Goal: Transaction & Acquisition: Purchase product/service

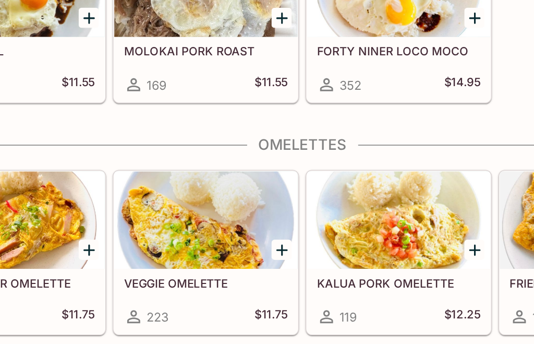
scroll to position [0, 20]
click at [248, 255] on icon "Add VEGGIE OMELETTE" at bounding box center [254, 261] width 13 height 13
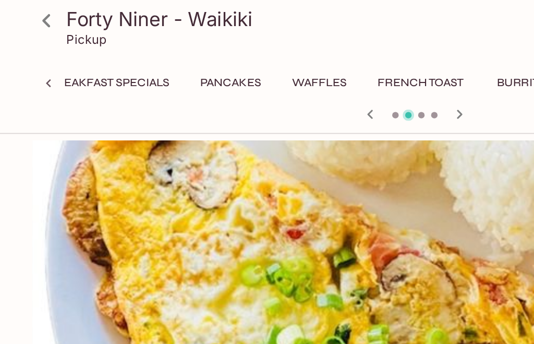
click at [34, 18] on icon at bounding box center [30, 13] width 18 height 18
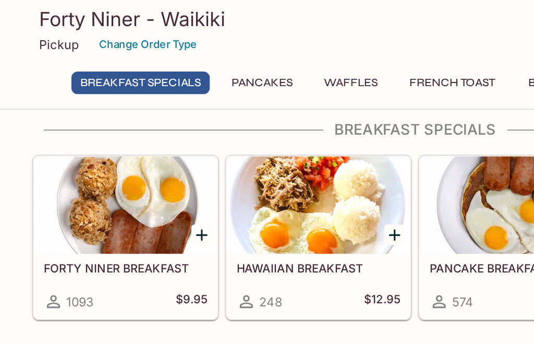
scroll to position [61, 0]
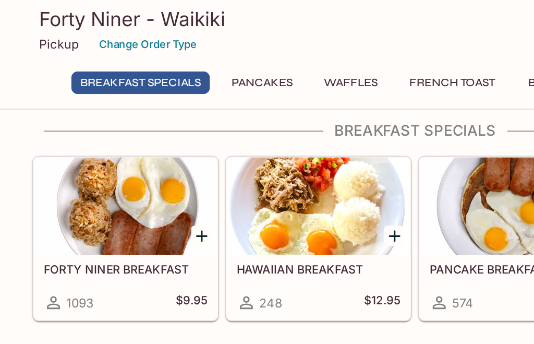
click at [132, 153] on icon "Add FORTY NINER BREAKFAST" at bounding box center [130, 152] width 13 height 13
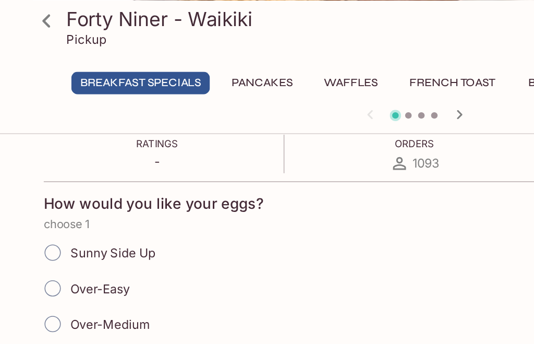
scroll to position [196, 0]
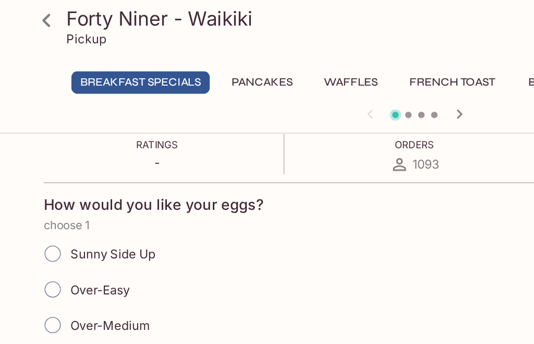
click at [32, 17] on icon at bounding box center [29, 13] width 5 height 8
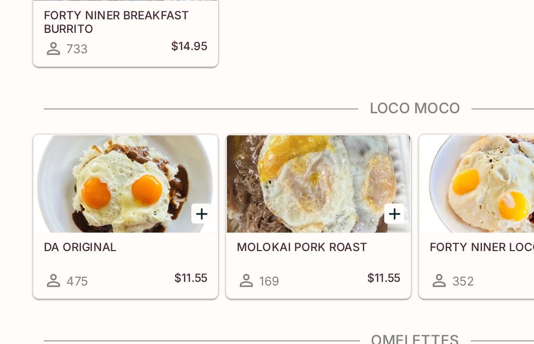
scroll to position [832, 0]
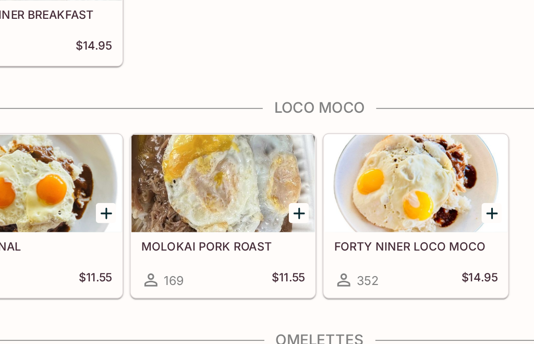
click at [372, 231] on icon "Add FORTY NINER LOCO MOCO" at bounding box center [378, 237] width 13 height 13
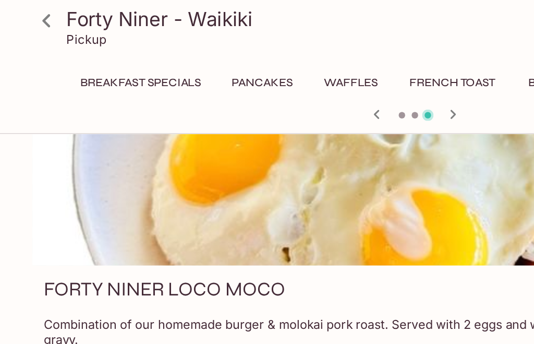
scroll to position [58, 0]
click at [30, 18] on icon at bounding box center [30, 13] width 18 height 18
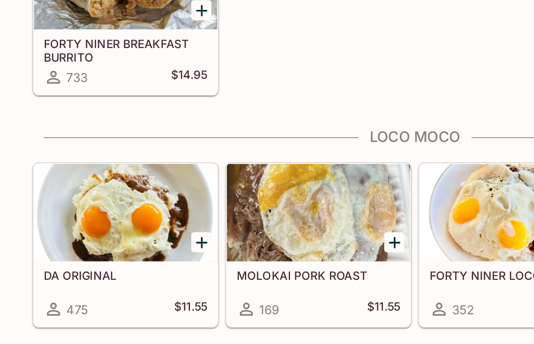
scroll to position [837, 0]
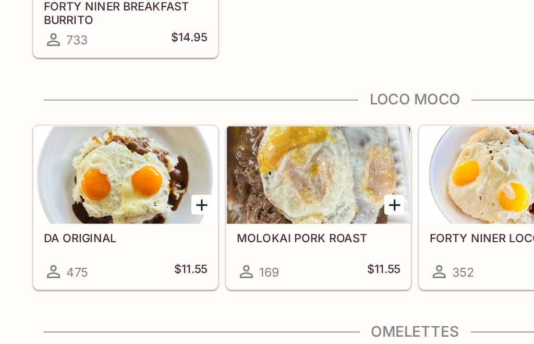
click at [255, 226] on icon "Add MOLOKAI PORK ROAST" at bounding box center [254, 232] width 13 height 13
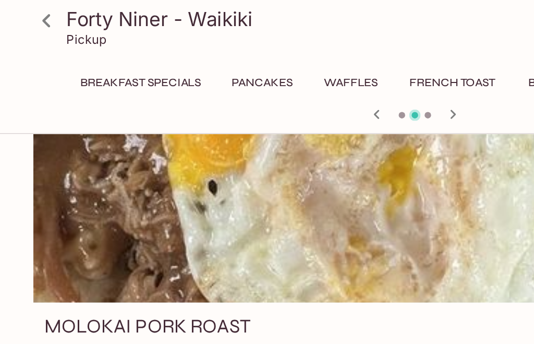
scroll to position [34, 0]
click at [33, 18] on icon at bounding box center [30, 13] width 18 height 18
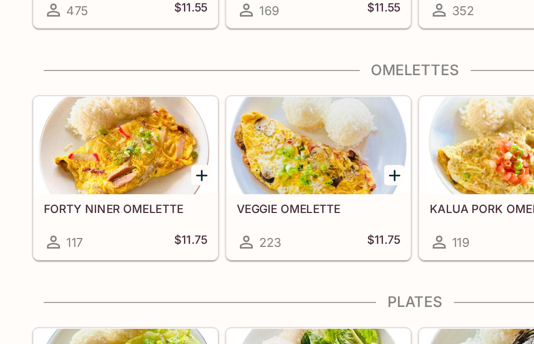
scroll to position [1006, 0]
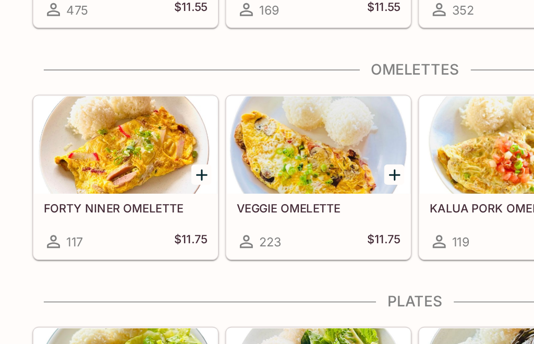
click at [134, 207] on icon "Add FORTY NINER OMELETTE" at bounding box center [130, 213] width 13 height 13
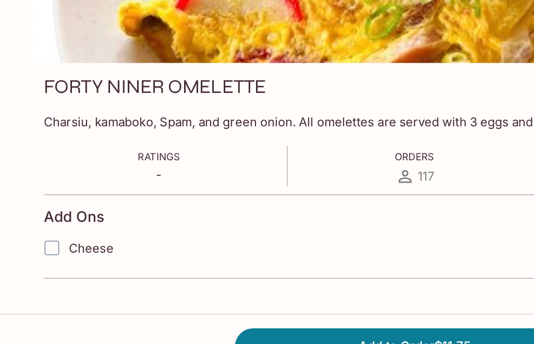
scroll to position [88, 0]
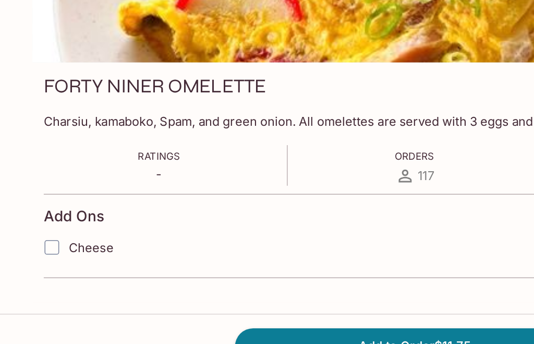
click at [232, 194] on div "Ratings - Orders 117 Reviews 0" at bounding box center [267, 207] width 478 height 26
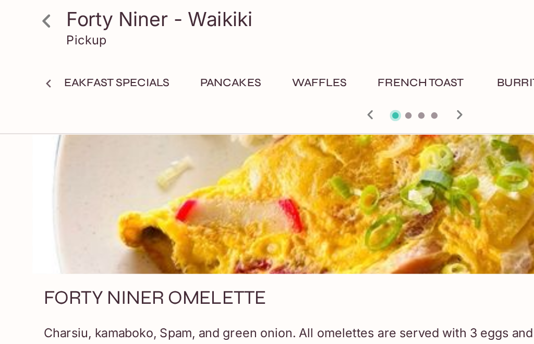
scroll to position [53, 0]
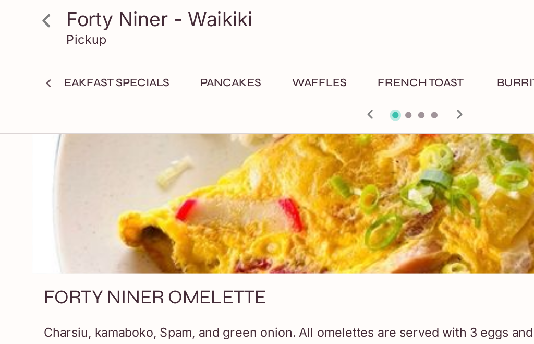
click at [33, 17] on icon at bounding box center [30, 13] width 18 height 18
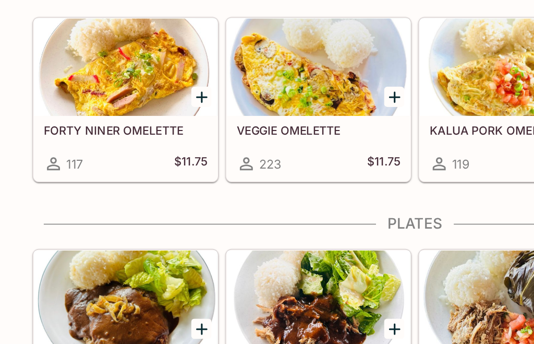
scroll to position [1056, 0]
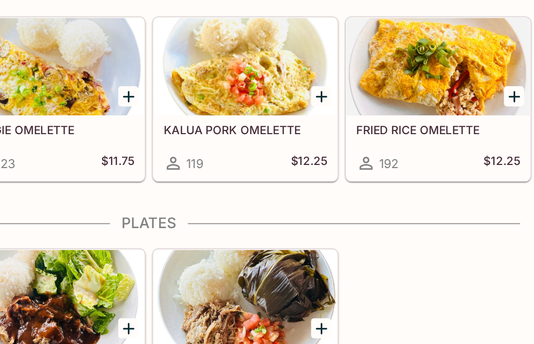
click at [496, 156] on icon "Add FRIED RICE OMELETTE" at bounding box center [502, 162] width 13 height 13
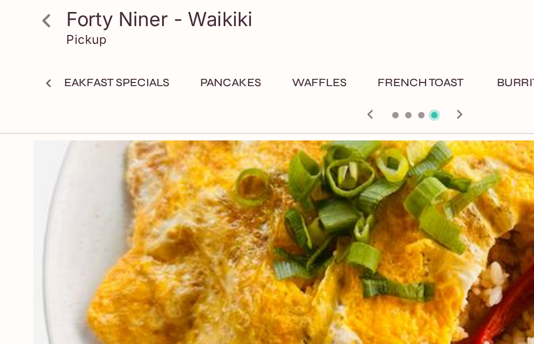
click at [32, 17] on icon at bounding box center [30, 13] width 18 height 18
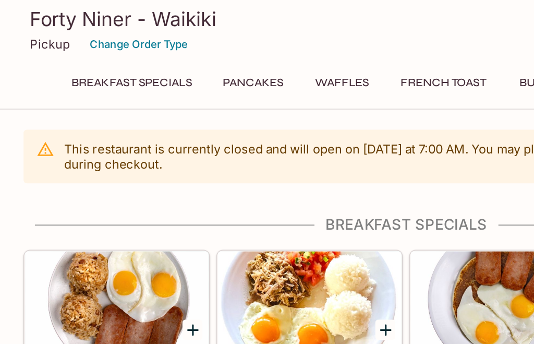
click at [113, 214] on div at bounding box center [81, 193] width 118 height 63
